Goal: Information Seeking & Learning: Learn about a topic

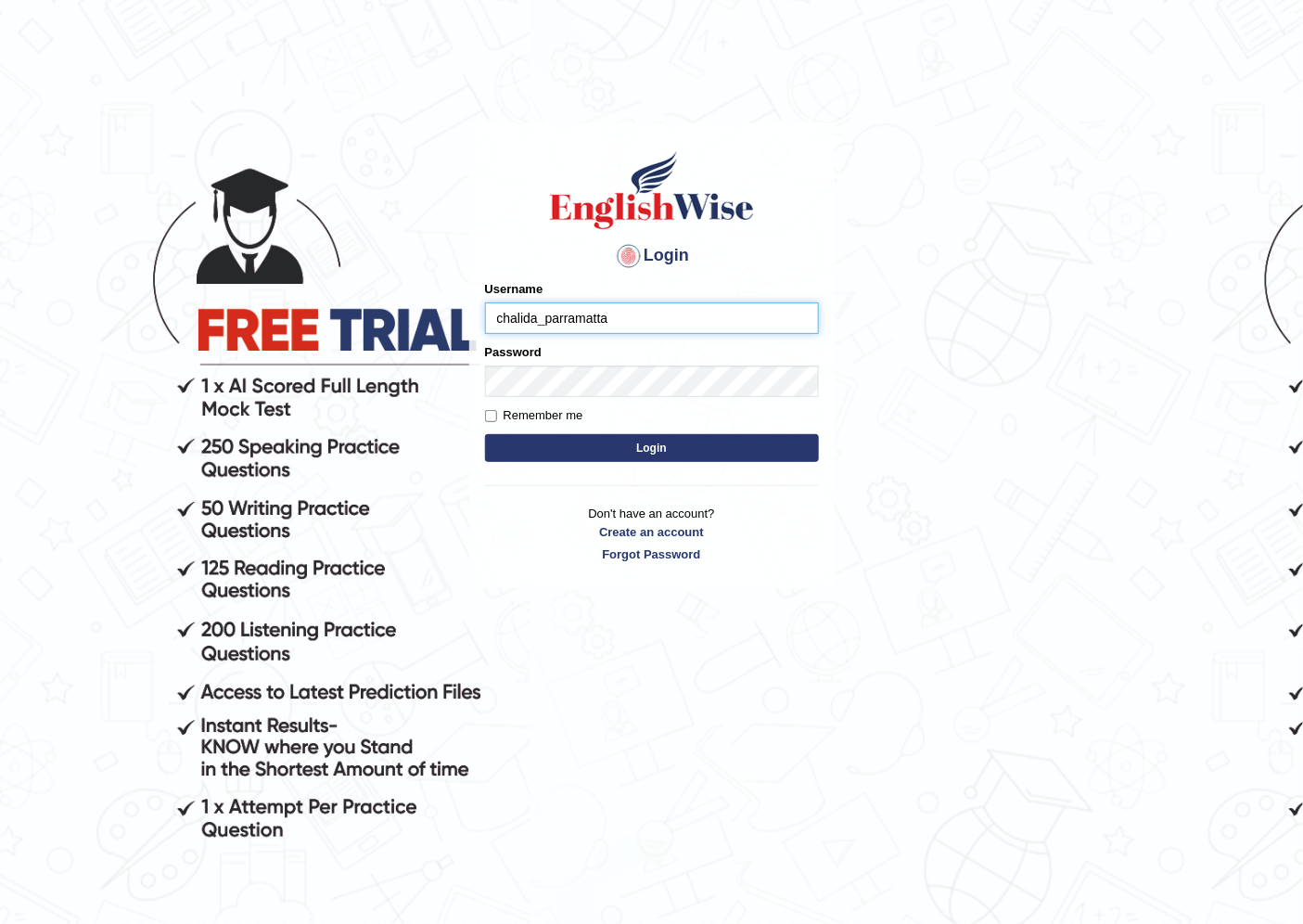
drag, startPoint x: 0, startPoint y: 0, endPoint x: 675, endPoint y: 318, distance: 746.2
click at [674, 318] on input "chalida_parramatta" at bounding box center [652, 318] width 334 height 32
type input "c"
type input "m"
type input "mohansundaram_parramatta"
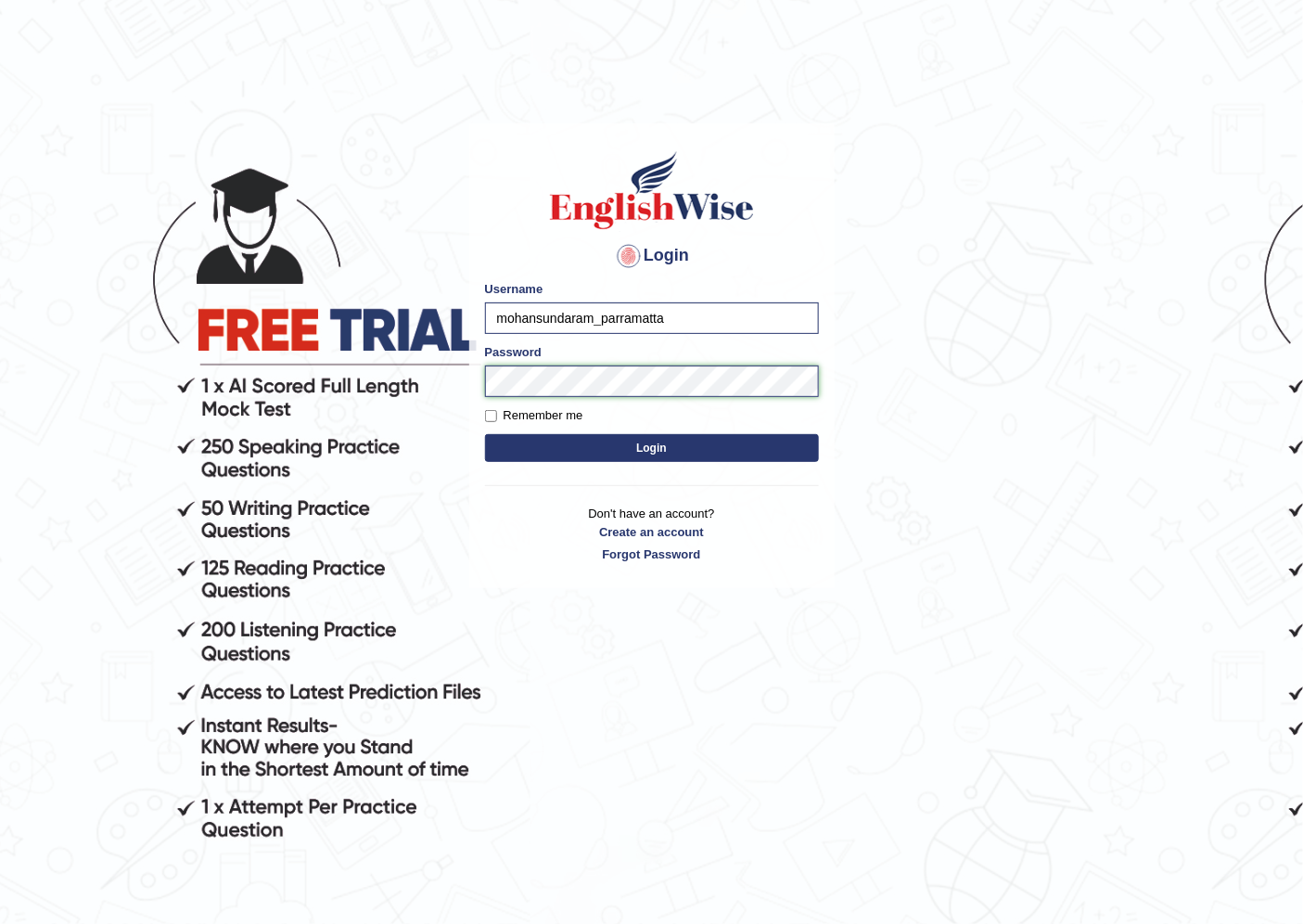
click at [485, 434] on button "Login" at bounding box center [652, 448] width 334 height 28
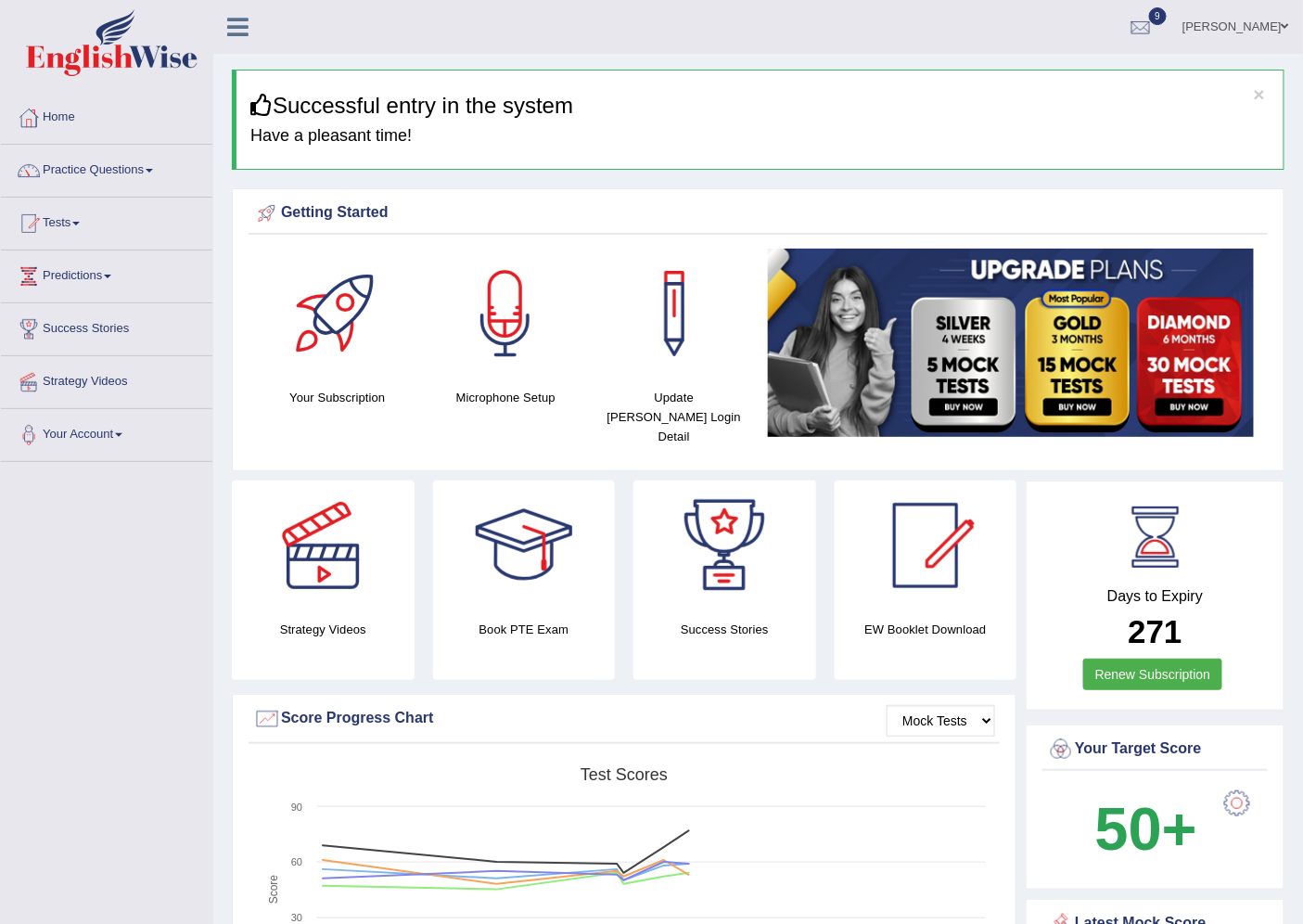
click at [151, 171] on link "Practice Questions" at bounding box center [107, 169] width 212 height 47
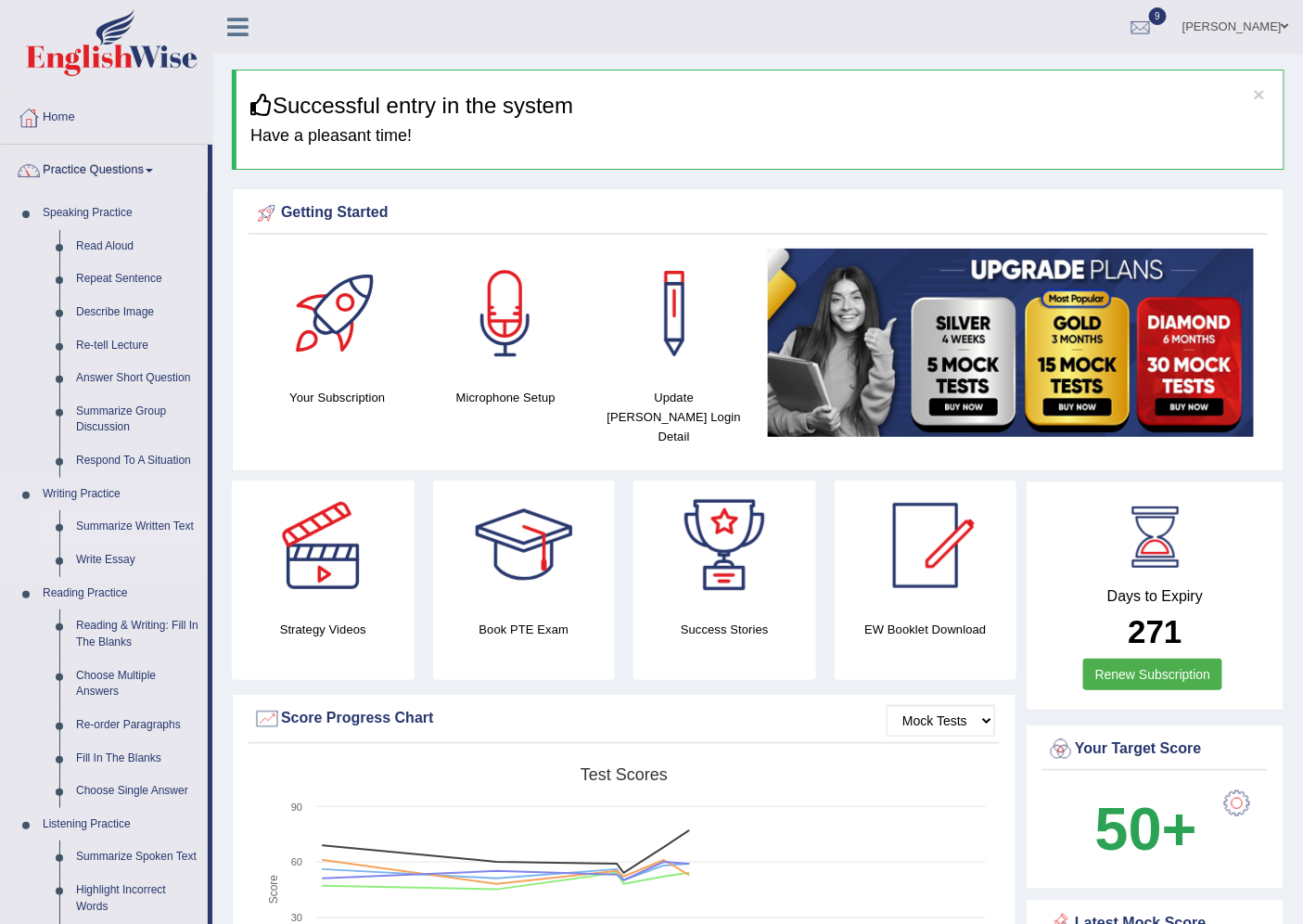
click at [123, 526] on link "Summarize Written Text" at bounding box center [138, 527] width 140 height 34
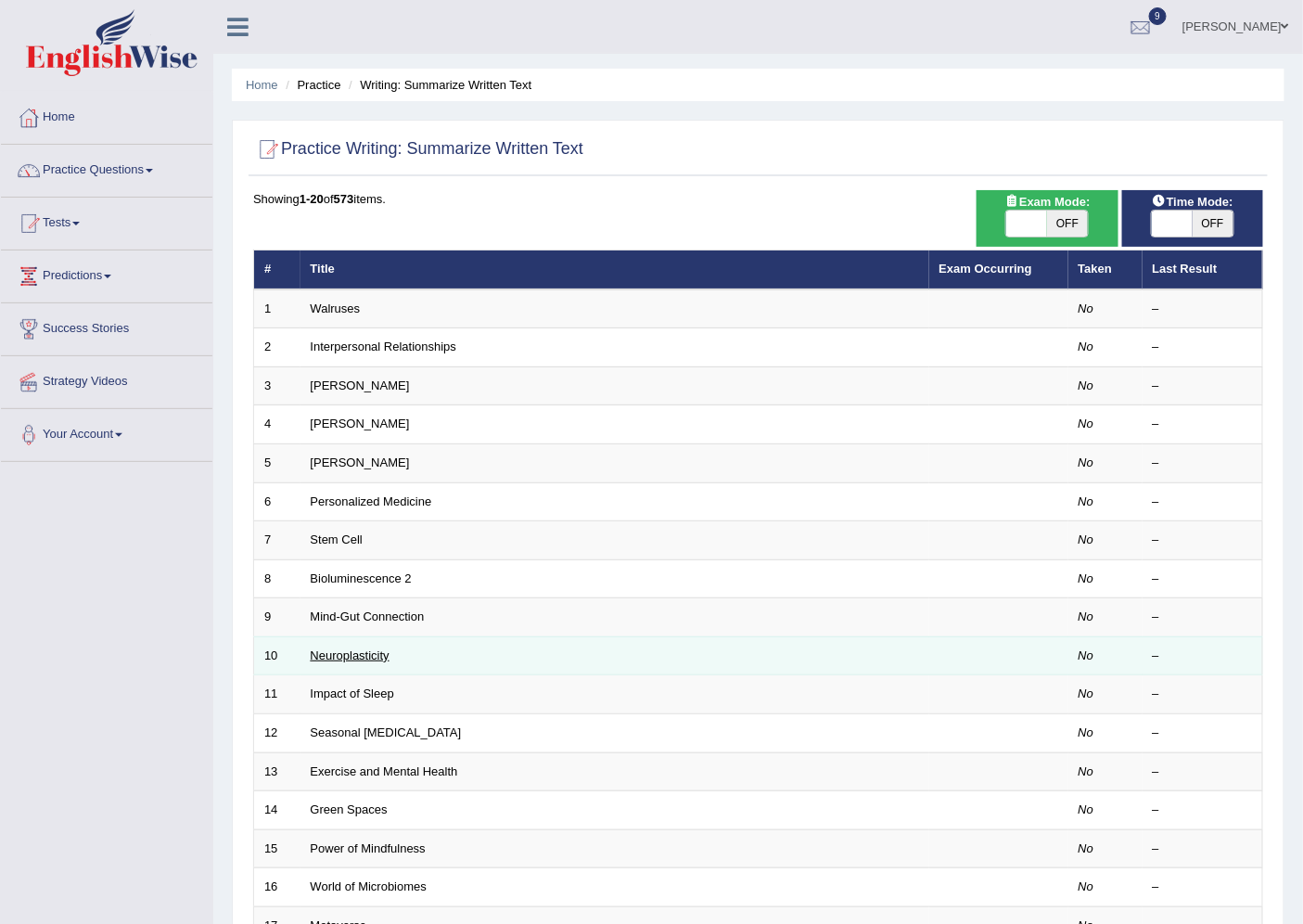
click at [356, 650] on link "Neuroplasticity" at bounding box center [350, 654] width 79 height 14
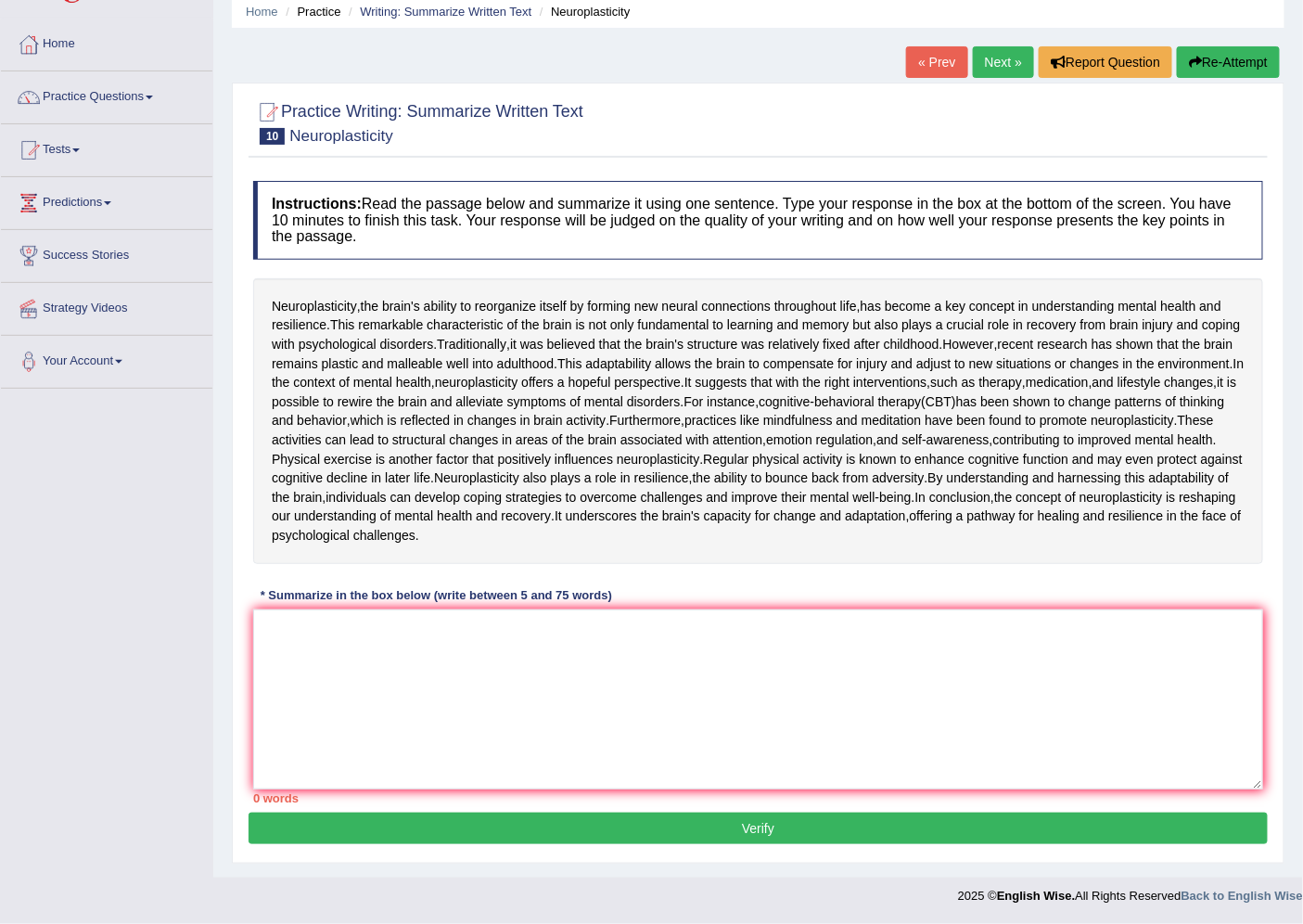
scroll to position [206, 0]
click at [314, 666] on textarea at bounding box center [757, 699] width 1010 height 180
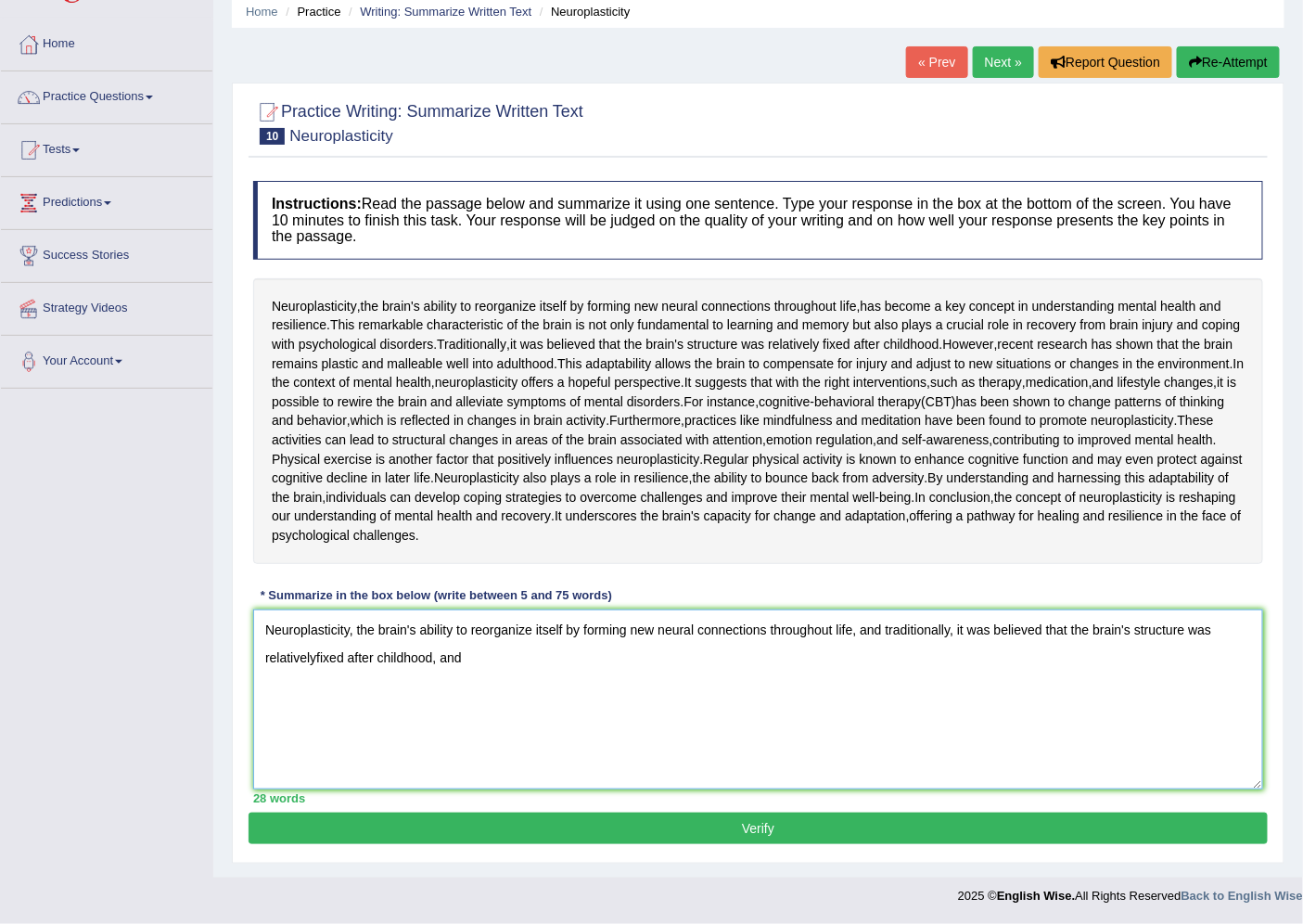
click at [854, 666] on textarea "Neuroplasticity, the brain's ability to reorganize itself by forming new neural…" at bounding box center [757, 699] width 1010 height 180
click at [727, 694] on textarea "Neuroplasticity, the brain's ability to reorganize itself by forming new neural…" at bounding box center [757, 699] width 1010 height 180
click at [887, 701] on textarea "Neuroplasticity, the brain's ability to reorganize itself by forming new neural…" at bounding box center [757, 699] width 1010 height 180
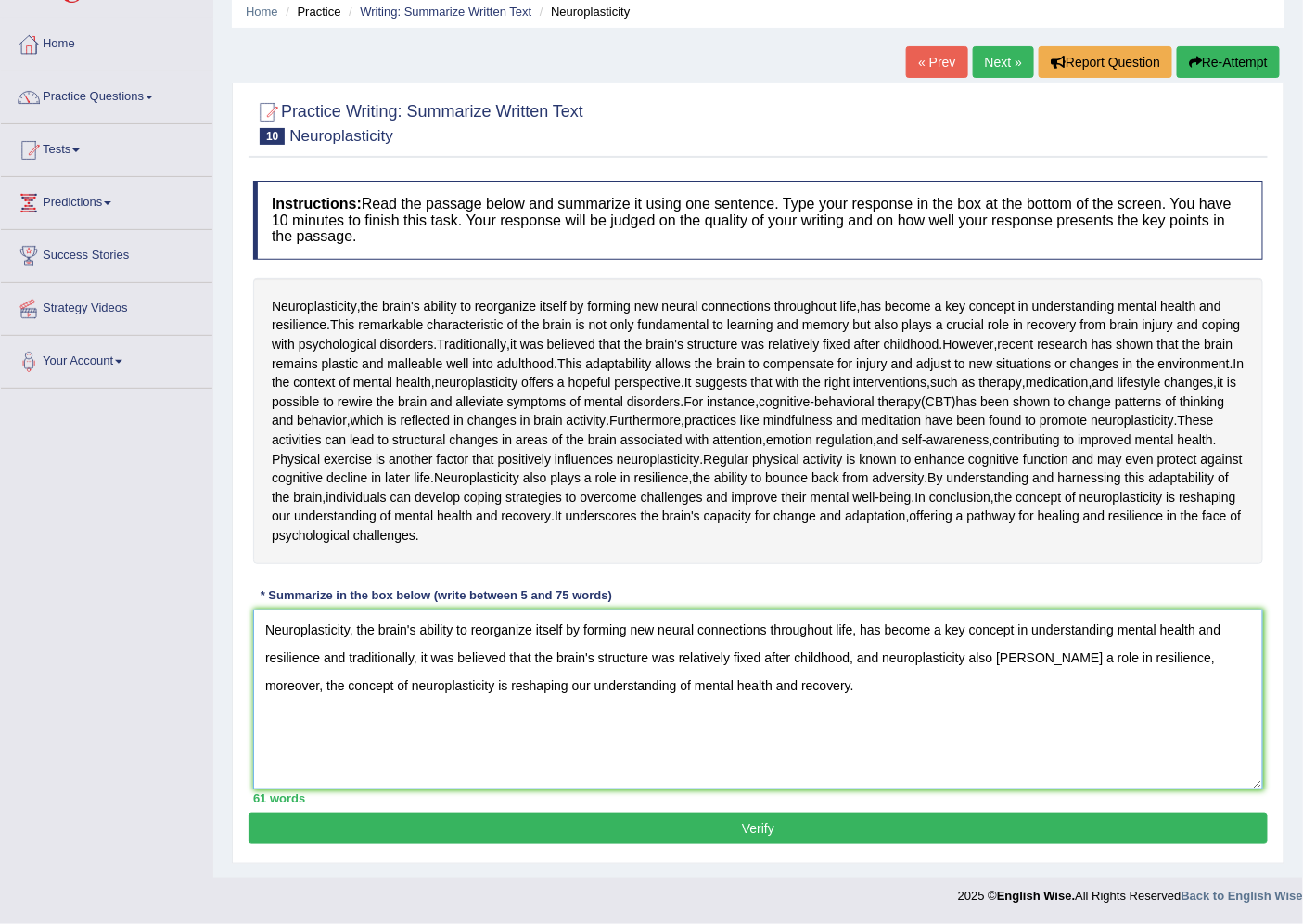
click at [322, 697] on textarea "Neuroplasticity, the brain's ability to reorganize itself by forming new neural…" at bounding box center [757, 699] width 1010 height 180
type textarea "Neuroplasticity, the brain's ability to reorganize itself by forming new neural…"
click at [367, 844] on button "Verify" at bounding box center [758, 829] width 1019 height 32
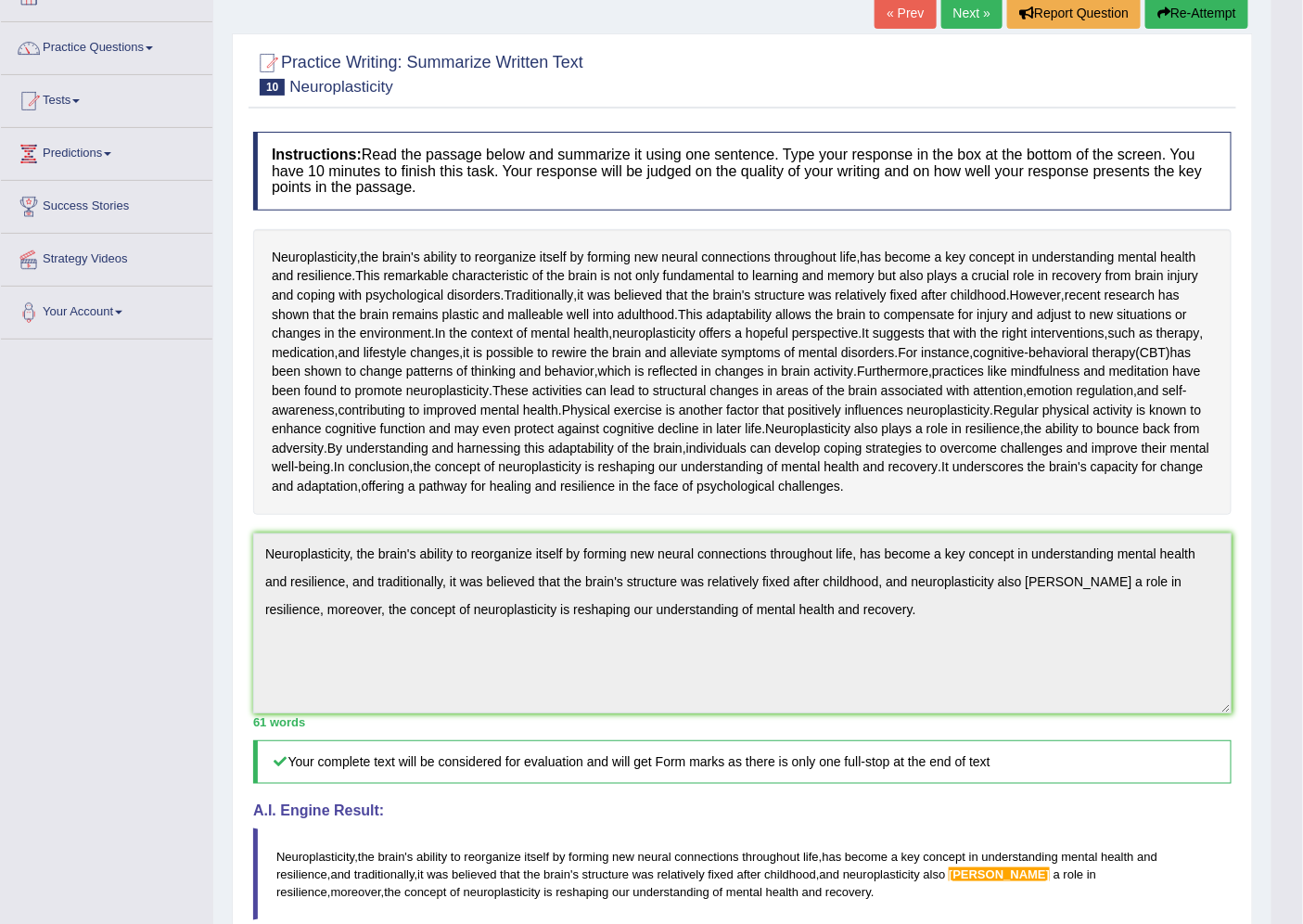
scroll to position [0, 0]
